Goal: Book appointment/travel/reservation

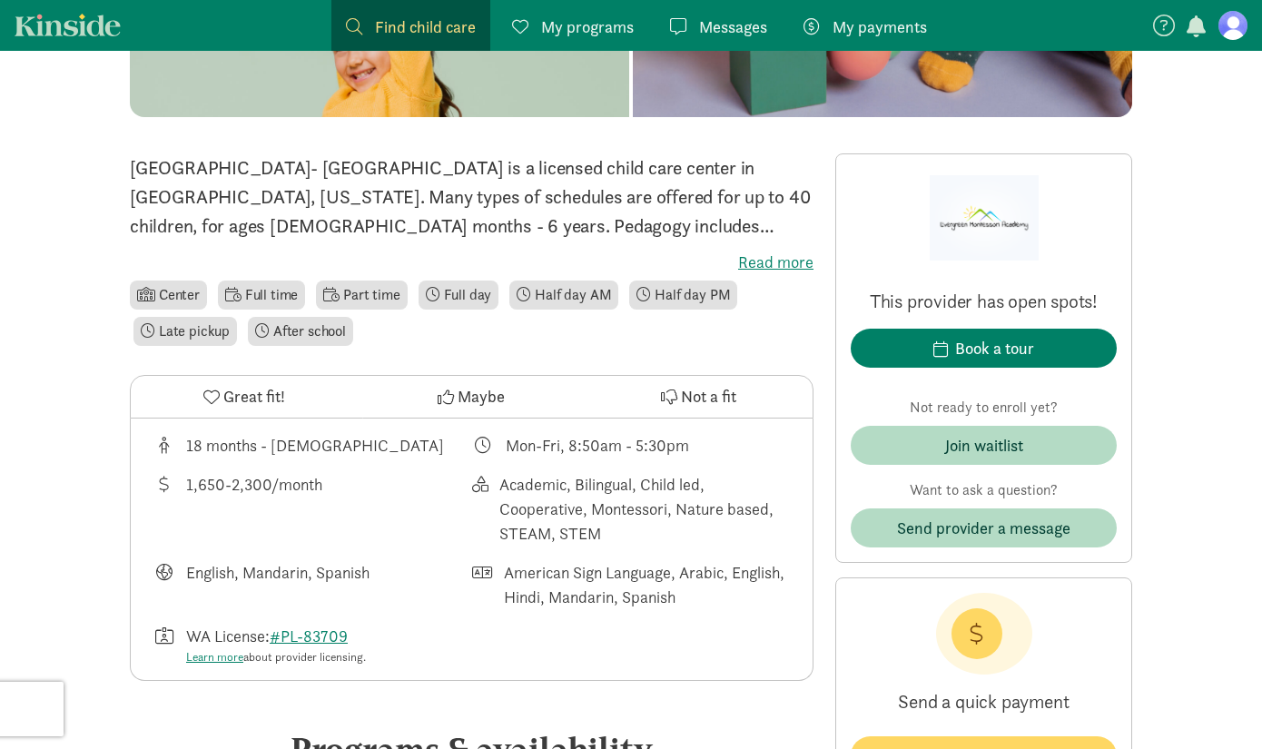
scroll to position [545, 0]
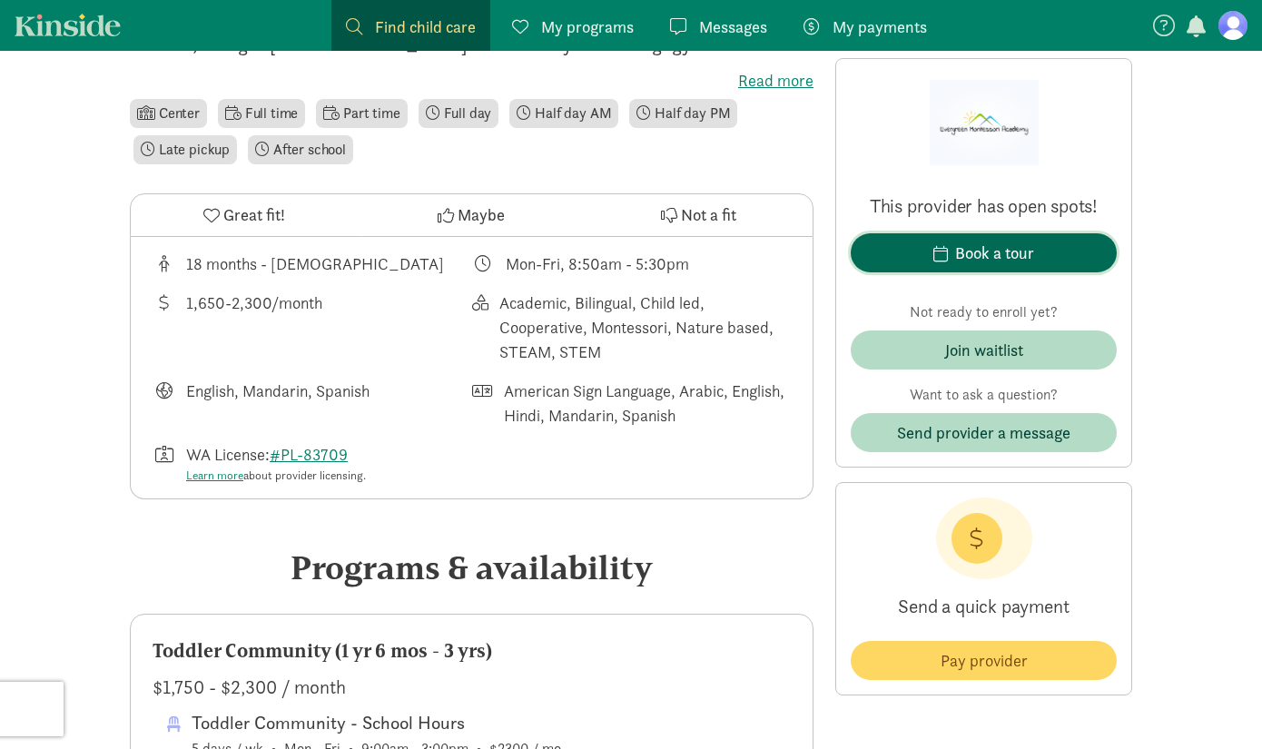
click at [930, 239] on button "Book a tour" at bounding box center [984, 252] width 266 height 39
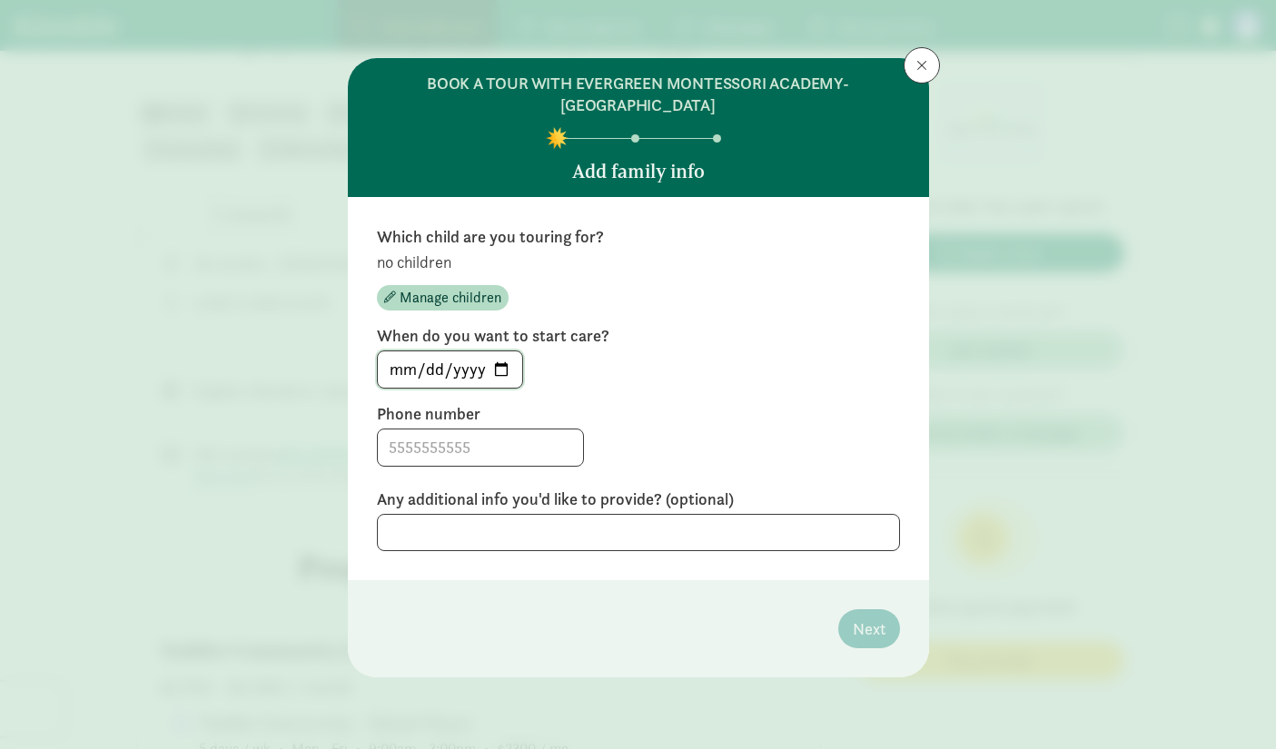
click at [504, 371] on input "[DATE]" at bounding box center [450, 369] width 144 height 36
click at [651, 190] on header "BOOK A TOUR WITH EVERGREEN MONTESSORI ACADEMY- [GEOGRAPHIC_DATA] Add family info" at bounding box center [638, 127] width 581 height 139
click at [465, 371] on input "[DATE]" at bounding box center [450, 369] width 144 height 36
type input "[DATE]"
click at [398, 368] on input "[DATE]" at bounding box center [450, 369] width 145 height 36
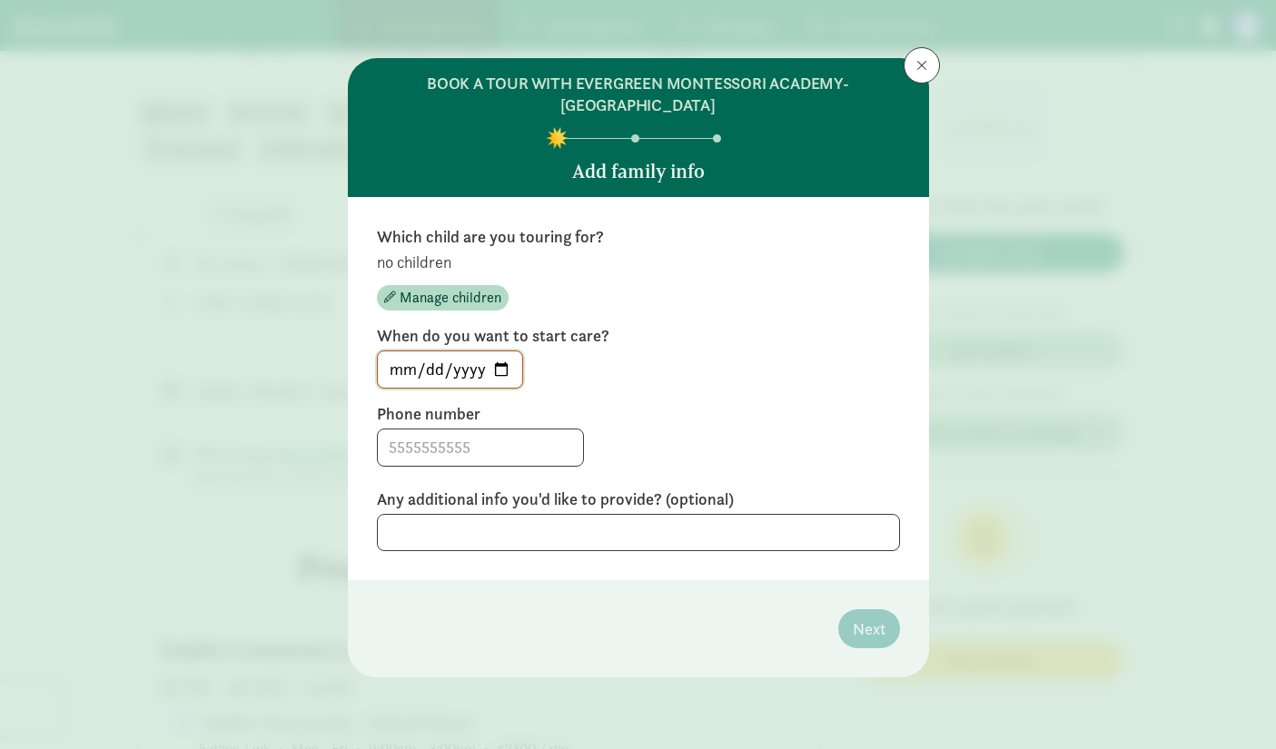
type input "[DATE]"
click at [452, 443] on input at bounding box center [480, 448] width 205 height 36
type input "4253648376"
click at [433, 301] on span "Manage children" at bounding box center [451, 298] width 102 height 22
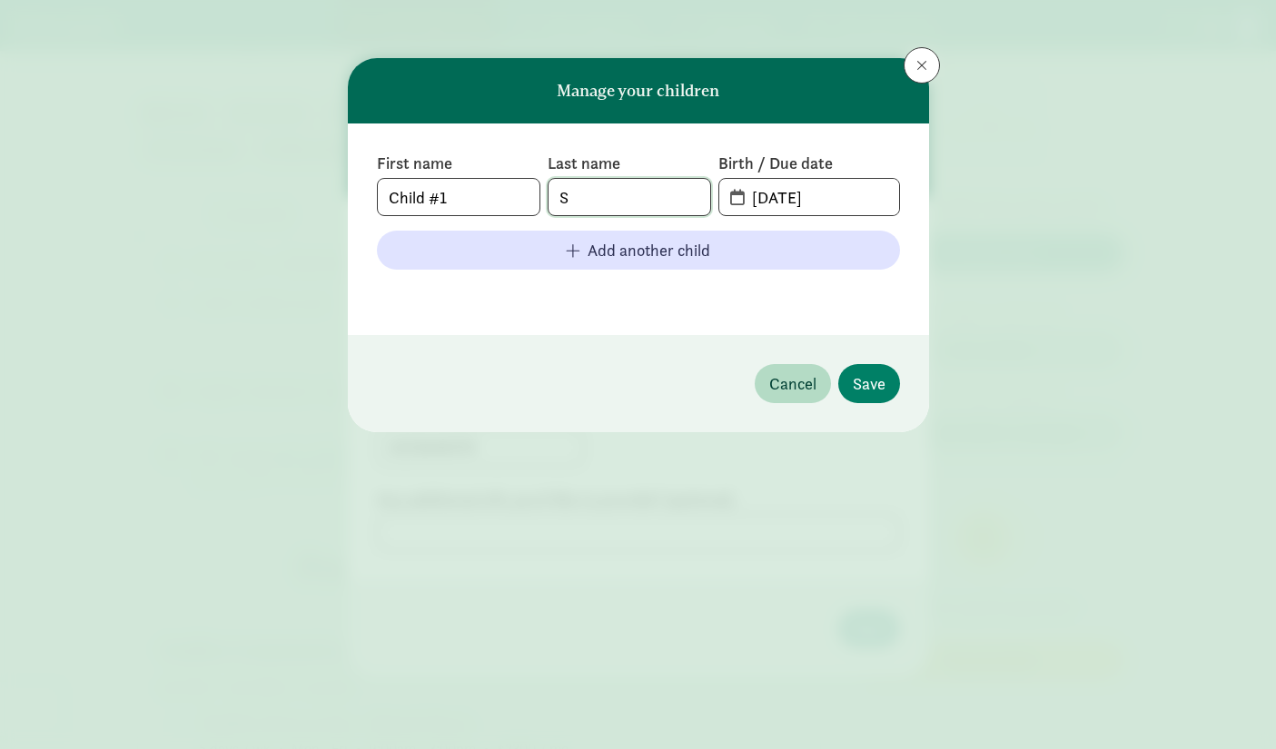
drag, startPoint x: 648, startPoint y: 186, endPoint x: 519, endPoint y: 188, distance: 128.1
click at [519, 188] on div "First name Child #1 Last name S Birth / Due date [DATE]" at bounding box center [638, 185] width 523 height 64
type input "[PERSON_NAME]"
click at [735, 199] on span "[DATE]" at bounding box center [808, 197] width 179 height 36
click at [741, 199] on input "[DATE]" at bounding box center [819, 197] width 157 height 36
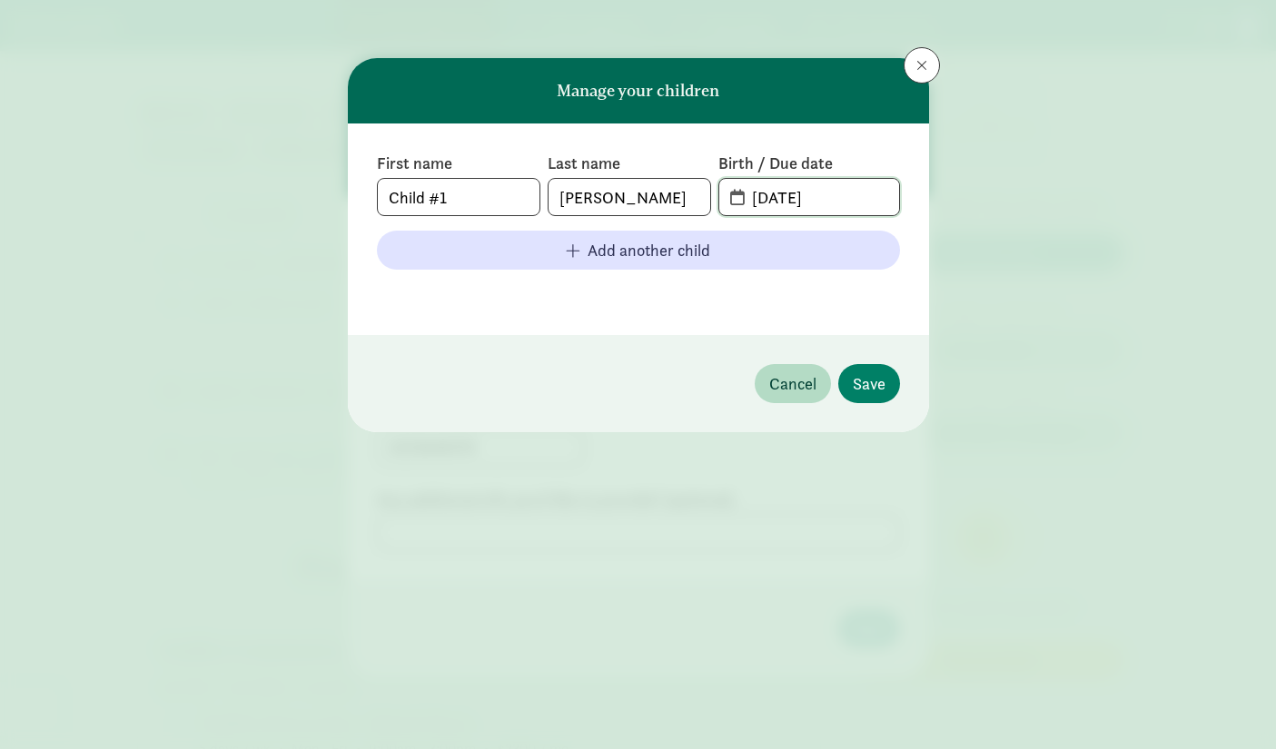
drag, startPoint x: 833, startPoint y: 198, endPoint x: 822, endPoint y: 199, distance: 10.9
click at [822, 199] on input "[DATE]" at bounding box center [819, 197] width 157 height 36
click at [790, 200] on input "[DATE]" at bounding box center [819, 197] width 157 height 36
click at [838, 199] on input "[PHONE_NUMBER]" at bounding box center [819, 197] width 157 height 36
drag, startPoint x: 850, startPoint y: 195, endPoint x: 734, endPoint y: 189, distance: 116.4
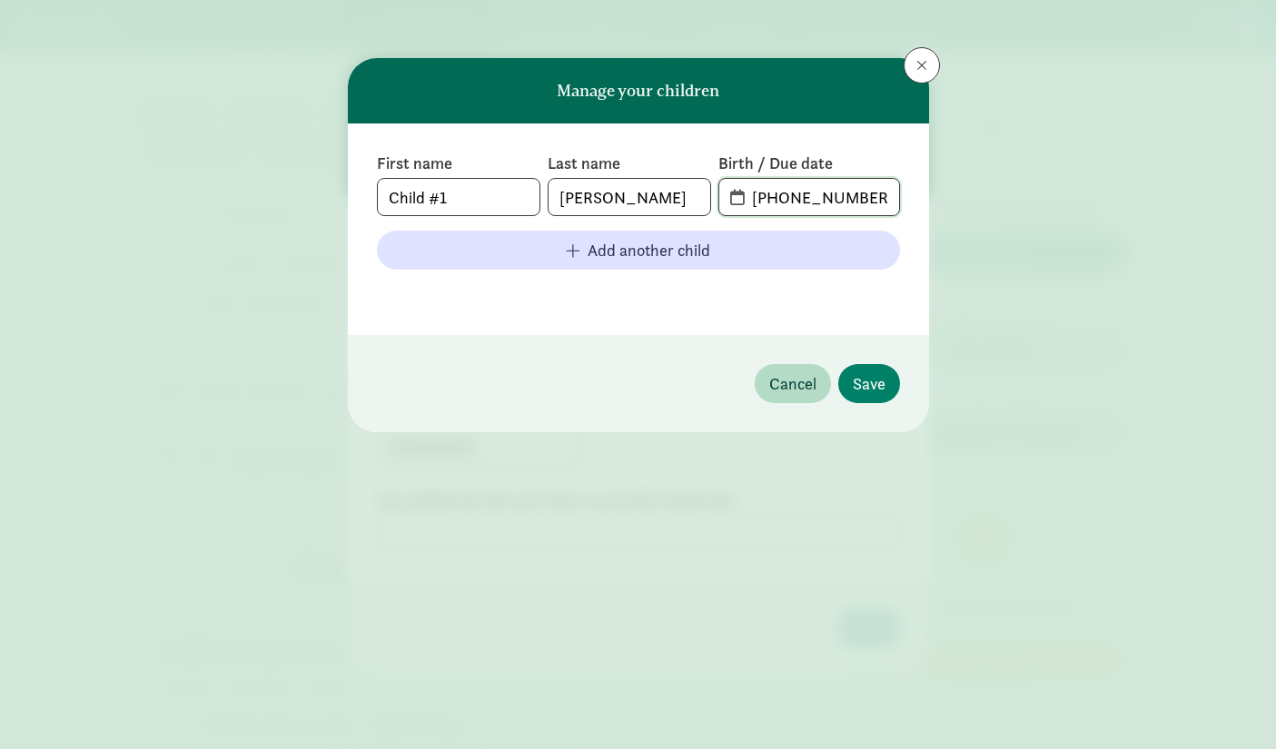
click at [734, 189] on span "[PHONE_NUMBER]" at bounding box center [808, 197] width 179 height 36
type input "2"
type input "[DATE]"
click at [865, 387] on span "Save" at bounding box center [869, 383] width 33 height 25
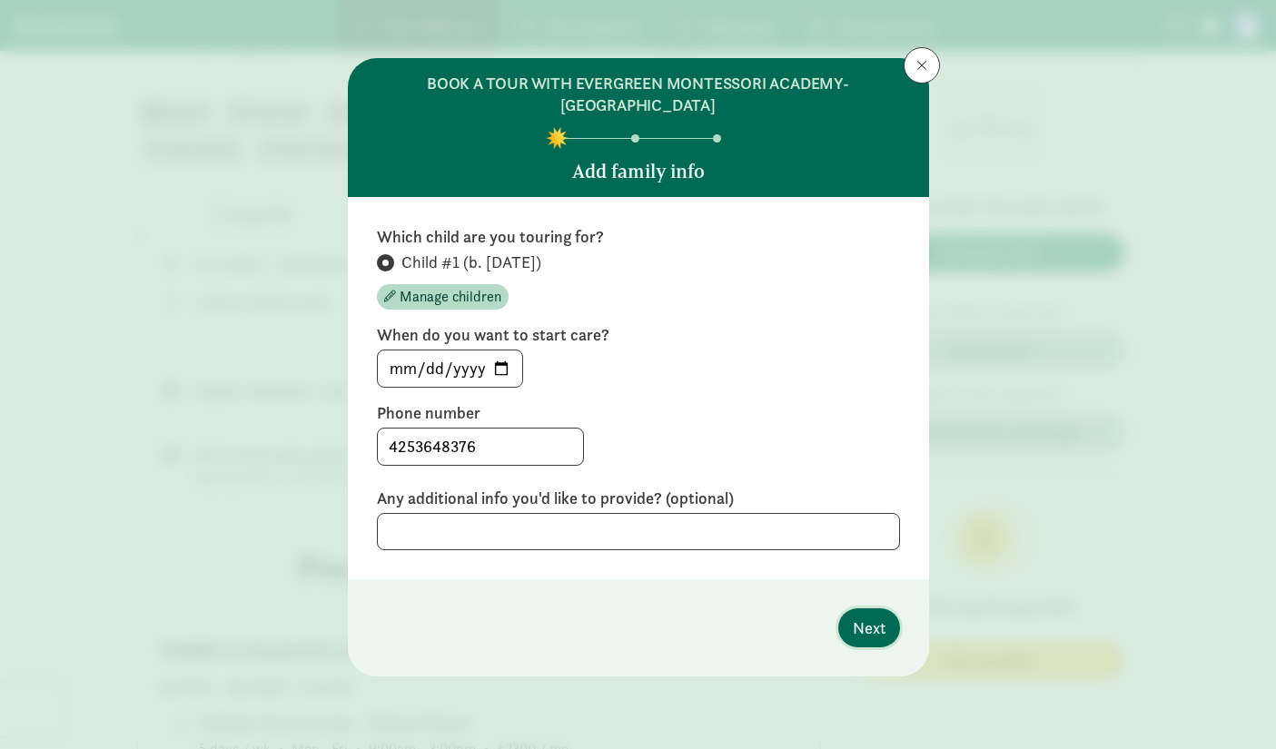
click at [869, 628] on span "Next" at bounding box center [869, 628] width 33 height 25
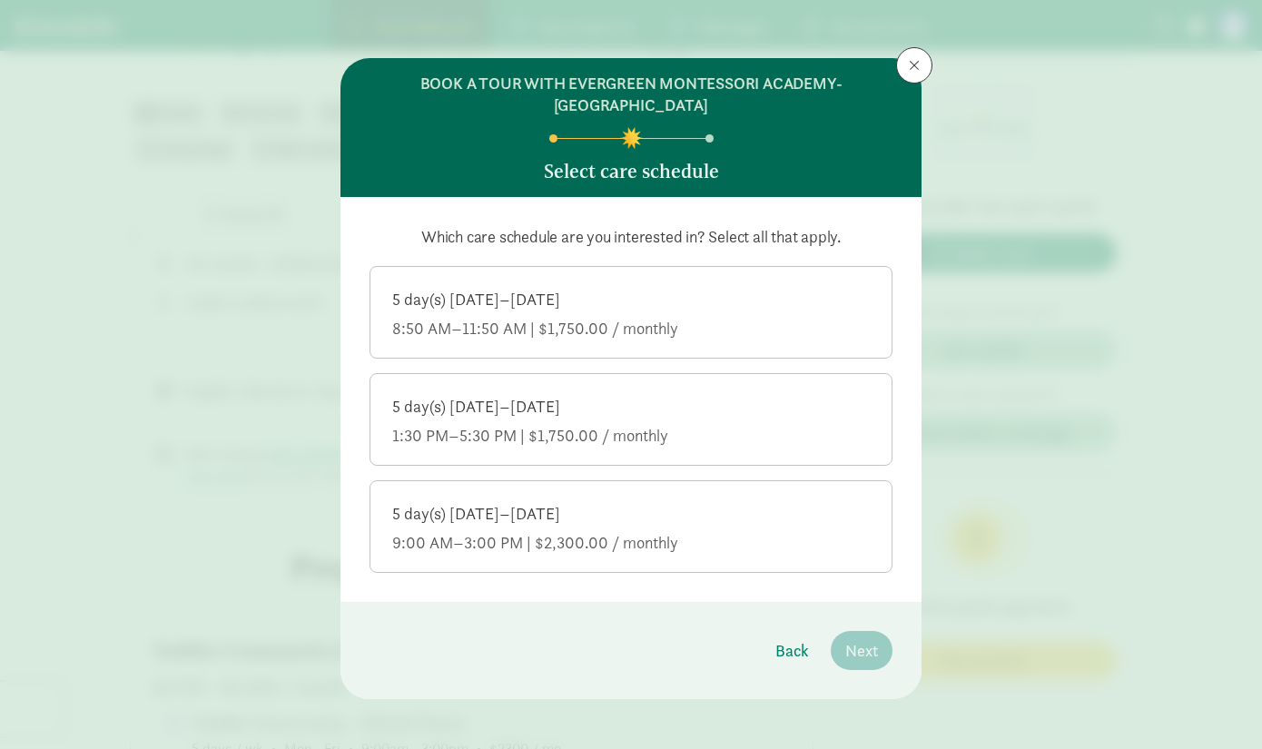
click at [559, 549] on div "9:00 AM–3:00 PM | $2,300.00 / monthly" at bounding box center [631, 543] width 478 height 22
click at [0, 0] on input "5 day(s) [DATE]–[DATE] 9:00 AM–3:00 PM | $2,300.00 / monthly" at bounding box center [0, 0] width 0 height 0
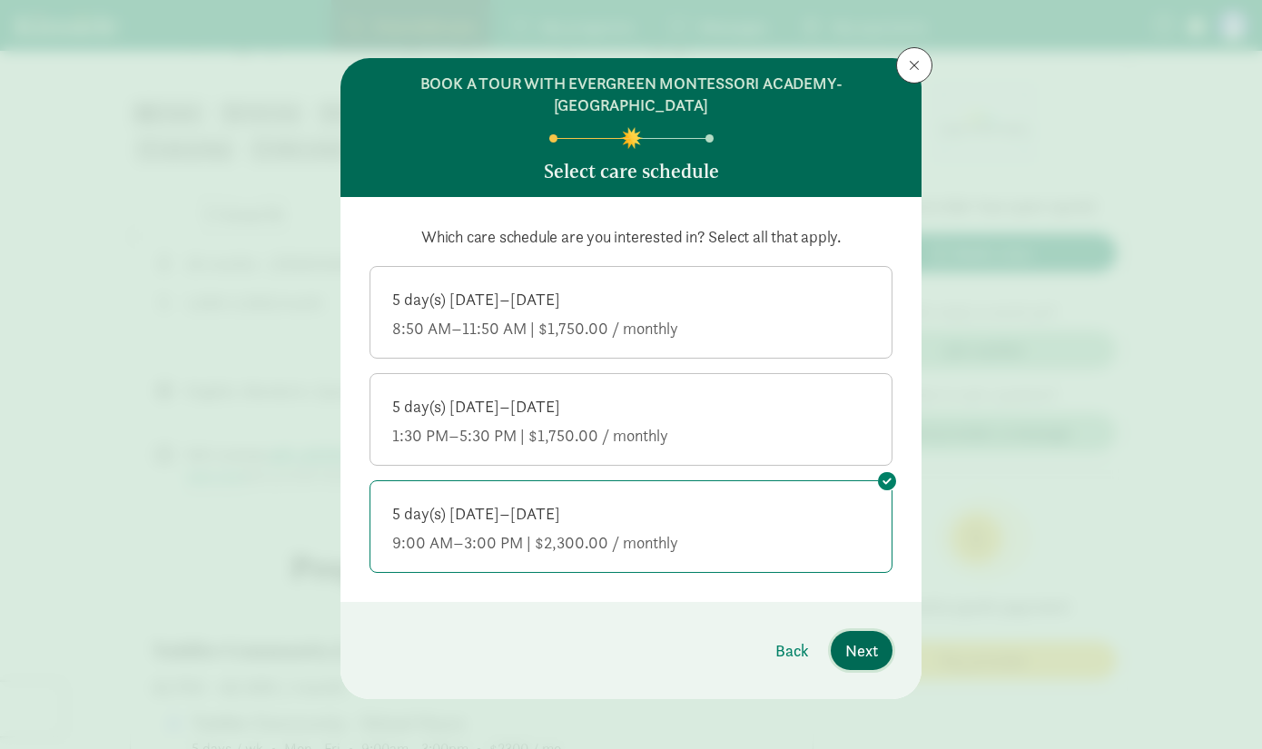
click at [850, 655] on span "Next" at bounding box center [861, 650] width 33 height 25
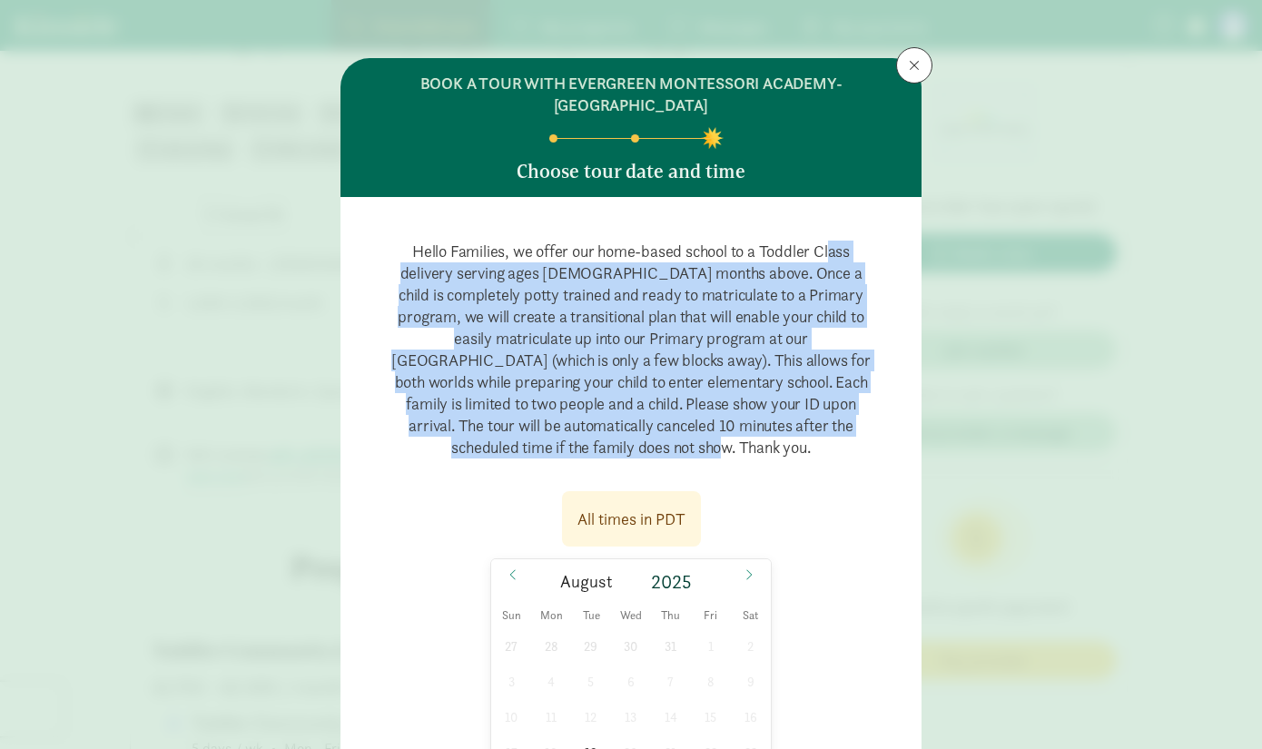
drag, startPoint x: 819, startPoint y: 460, endPoint x: 789, endPoint y: 410, distance: 59.0
click at [827, 227] on p "Hello Families, we offer our home-based school to a Toddler Class delivery serv…" at bounding box center [631, 349] width 523 height 247
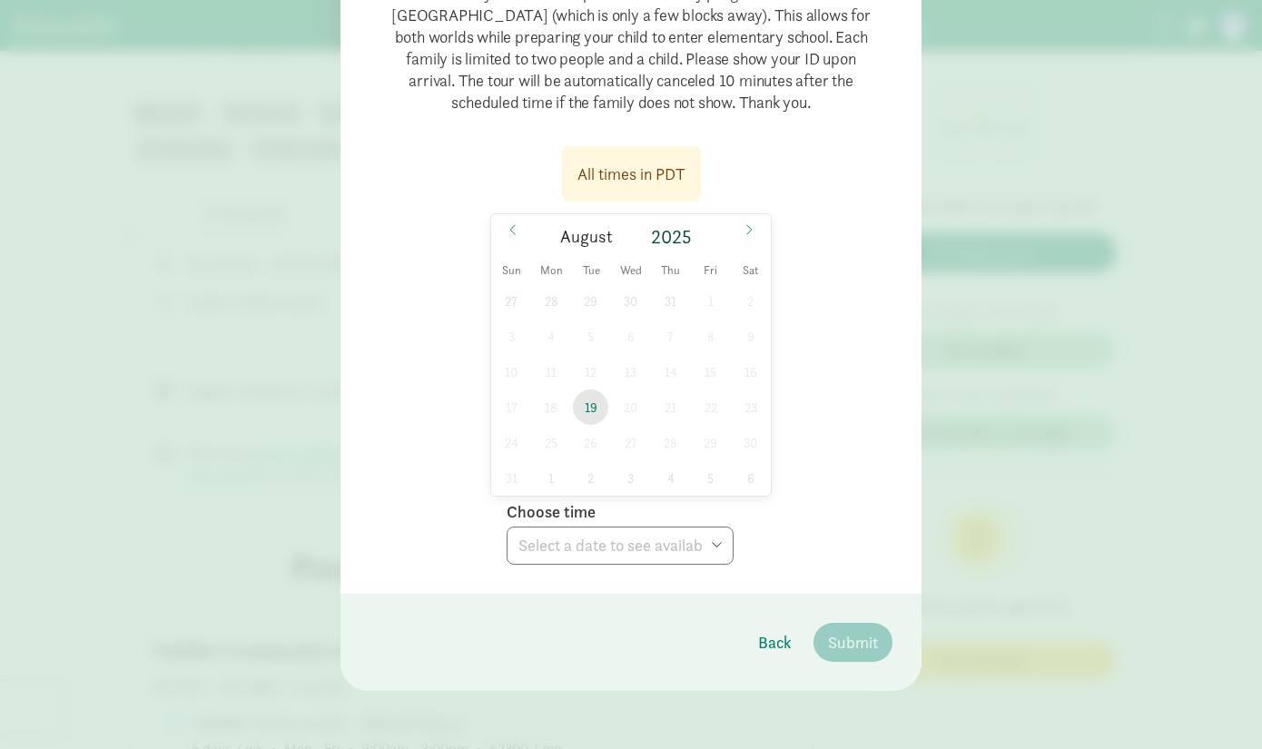
click at [588, 409] on span "19" at bounding box center [590, 407] width 35 height 35
click at [706, 554] on select "Choose time 10:00 AM 10:30 AM 11:00 AM 03:30 PM 04:00 PM 04:30 PM" at bounding box center [620, 546] width 227 height 38
select select "[DATE]T10:00:00.000-07:00"
click at [507, 527] on select "Choose time 10:00 AM 10:30 AM 11:00 AM 03:30 PM 04:00 PM 04:30 PM" at bounding box center [620, 546] width 227 height 38
click at [869, 654] on span "Submit" at bounding box center [853, 642] width 50 height 25
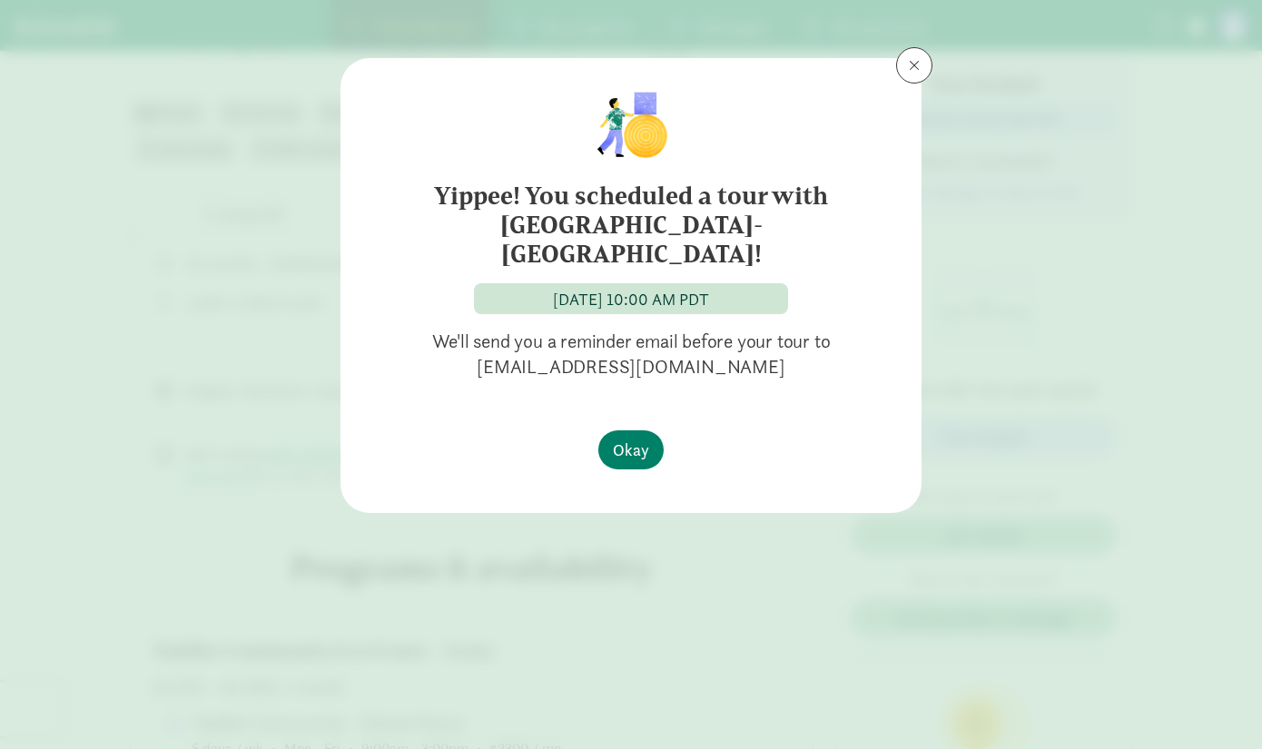
scroll to position [0, 0]
click at [646, 445] on span "Okay" at bounding box center [631, 450] width 36 height 25
